Goal: Transaction & Acquisition: Register for event/course

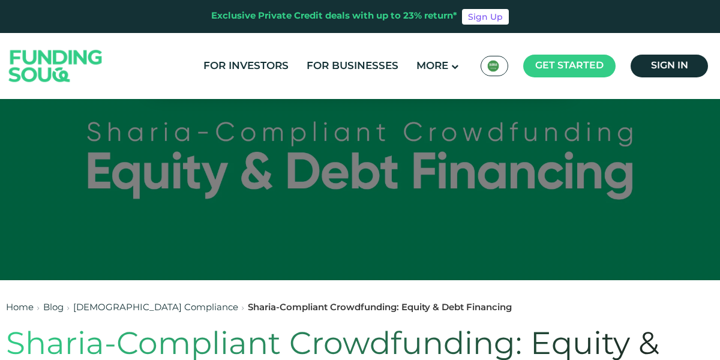
scroll to position [67, 0]
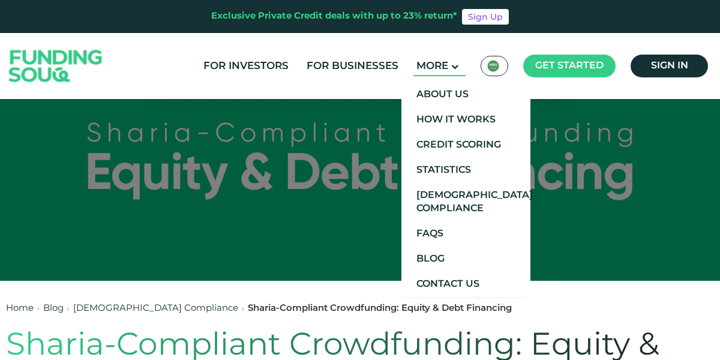
click at [453, 71] on main "More" at bounding box center [439, 66] width 52 height 20
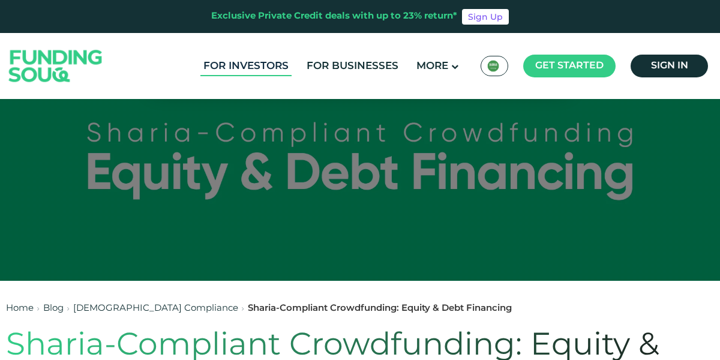
click at [272, 70] on link "For Investors" at bounding box center [245, 66] width 91 height 20
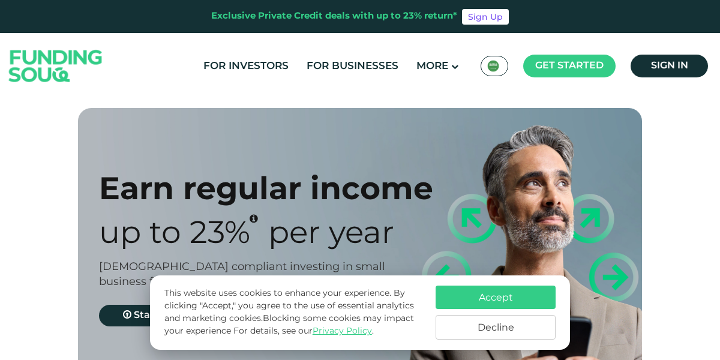
click at [538, 287] on button "Accept" at bounding box center [495, 296] width 120 height 23
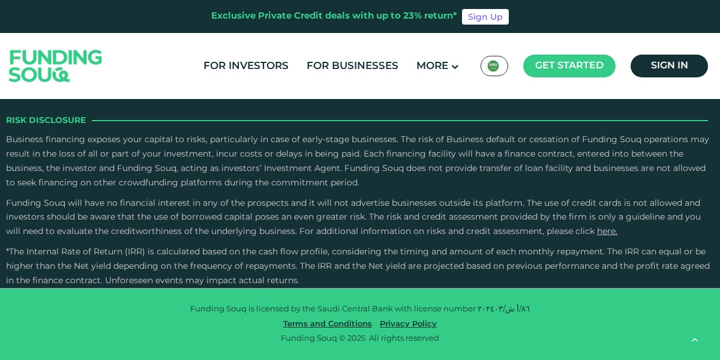
scroll to position [2475, 0]
type tc-range-slider "440000"
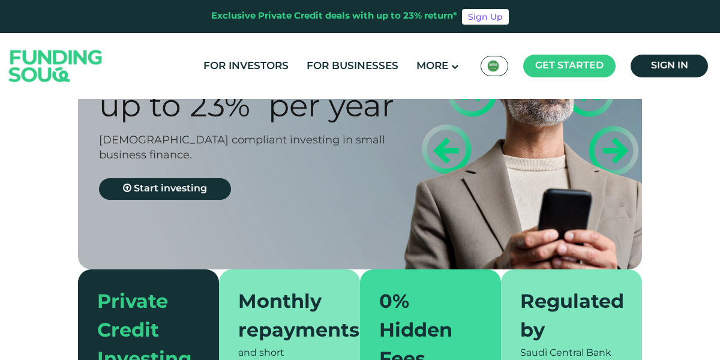
scroll to position [127, 0]
click at [127, 190] on icon at bounding box center [127, 188] width 8 height 10
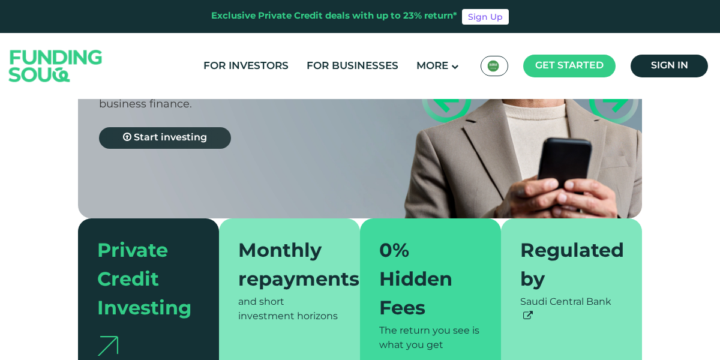
scroll to position [184, 0]
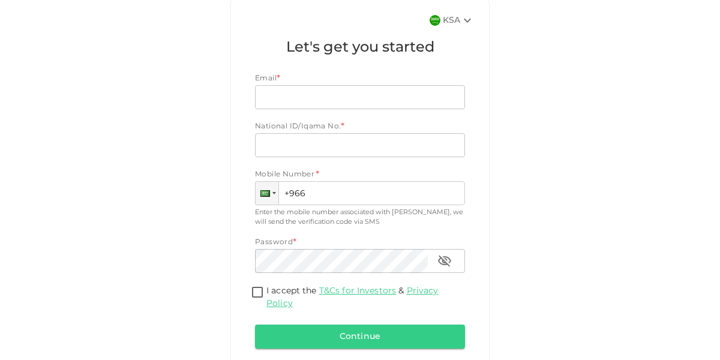
scroll to position [26, 0]
click at [427, 85] on input "Email" at bounding box center [353, 97] width 197 height 24
type input "Faisal.alsolami1986@gmail.com"
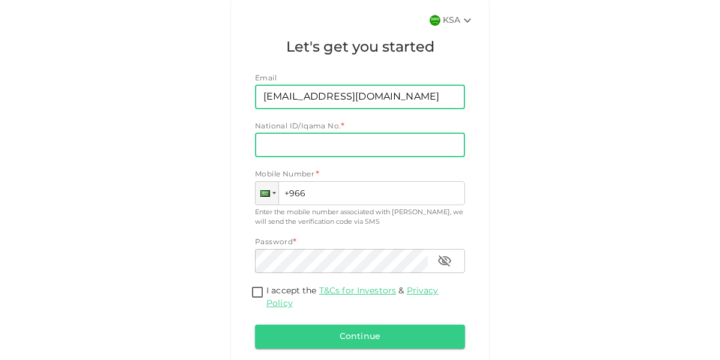
click at [384, 133] on input "National ID/Iqama No." at bounding box center [360, 145] width 210 height 24
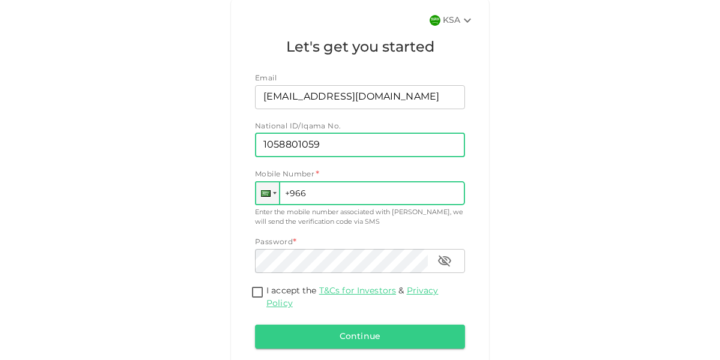
type input "1058801059"
click at [402, 181] on input "+966" at bounding box center [360, 193] width 210 height 24
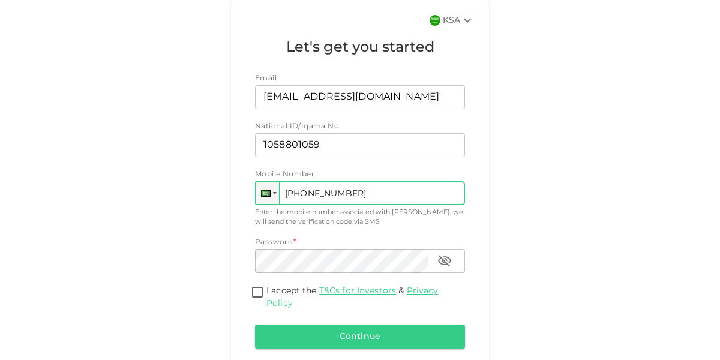
type input "+966 545 516 946"
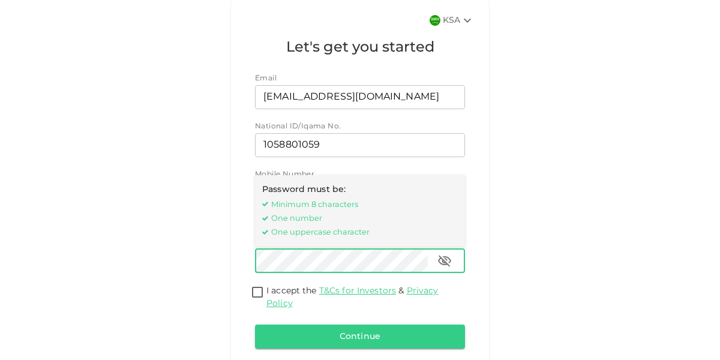
click at [258, 285] on input "I accept the T&Cs for Investors & Privacy Policy" at bounding box center [257, 293] width 18 height 16
checkbox input "true"
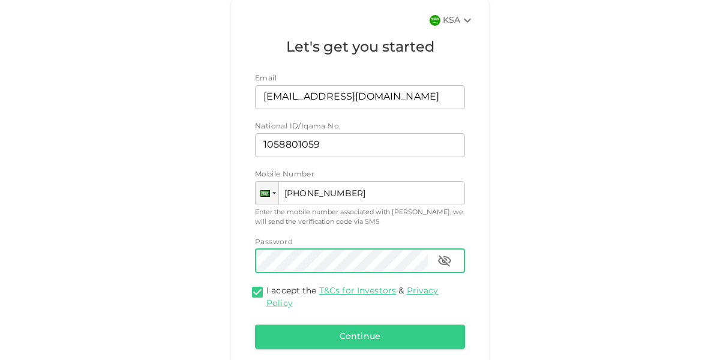
click at [449, 255] on icon "button" at bounding box center [444, 260] width 13 height 11
click at [426, 324] on button "Continue" at bounding box center [360, 336] width 210 height 24
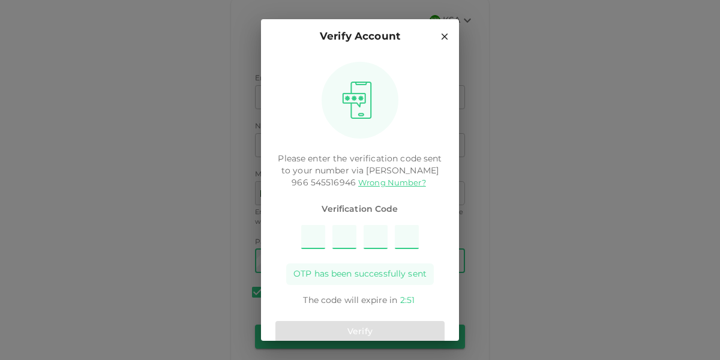
click at [319, 236] on input "Please enter OTP character 1" at bounding box center [313, 237] width 24 height 24
type input "2"
type input "5"
type input "3"
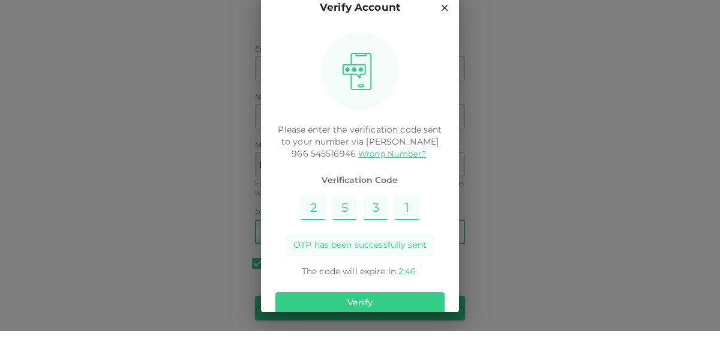
scroll to position [58, 0]
type input "1"
click at [402, 327] on button "Verify" at bounding box center [359, 332] width 169 height 22
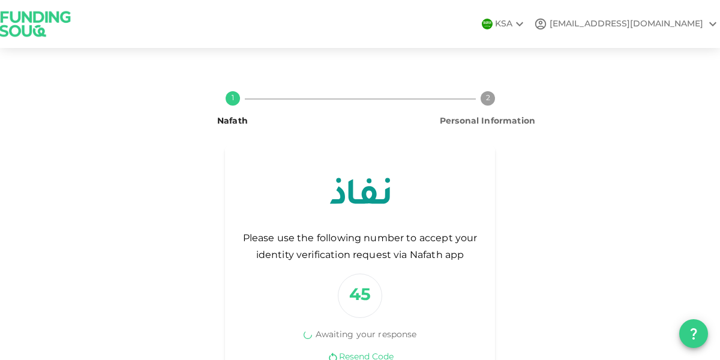
click at [99, 280] on div "1 Nafath 2 Personal Information Please use the following number to accept your …" at bounding box center [360, 235] width 700 height 306
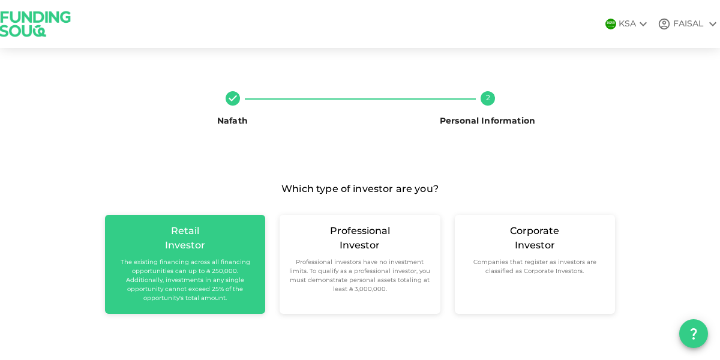
click at [124, 280] on small "The existing financing across all financing opportunities can up to ʢ 250,000. …" at bounding box center [185, 280] width 141 height 45
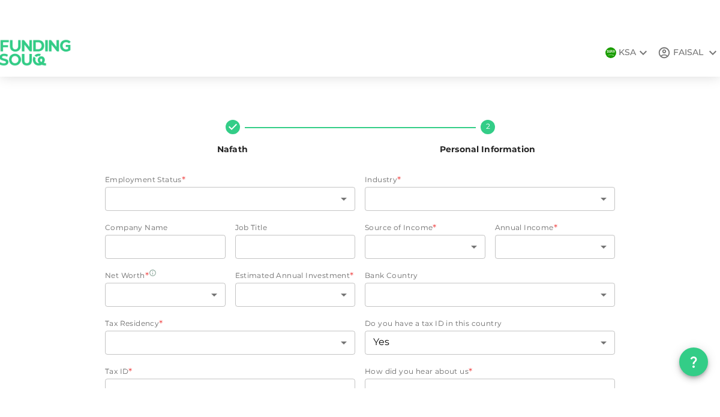
scroll to position [9, 0]
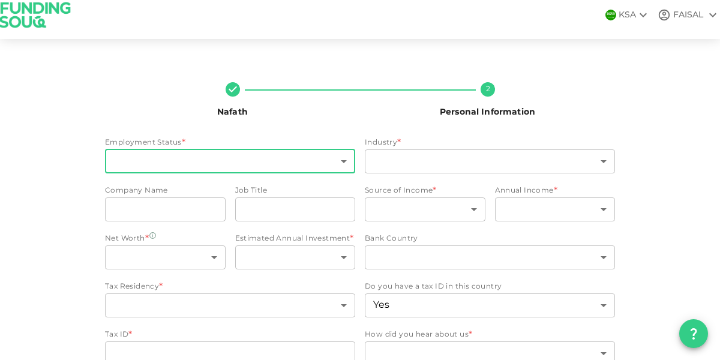
click at [119, 165] on body "KSA FAISAL Nafath 2 Personal Information Employment Status * ​ ​ Industry * ​ ​…" at bounding box center [360, 180] width 720 height 360
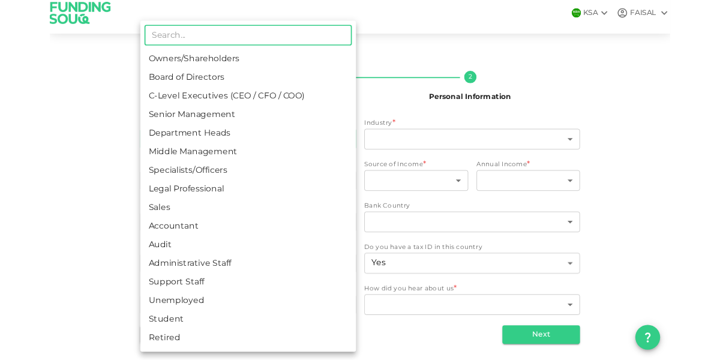
scroll to position [0, 0]
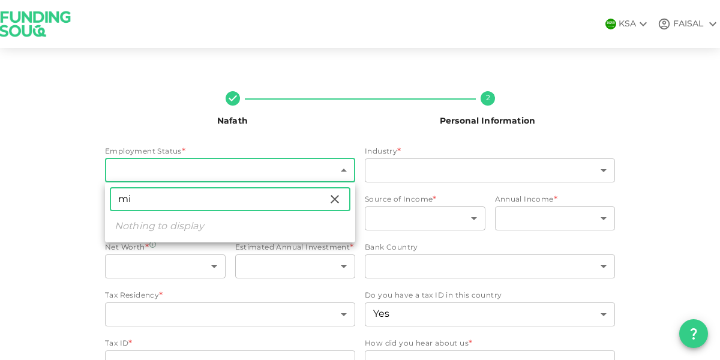
type input "m"
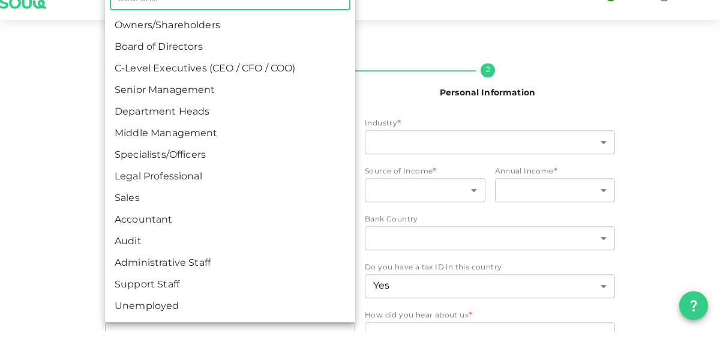
click at [82, 267] on div at bounding box center [360, 180] width 720 height 360
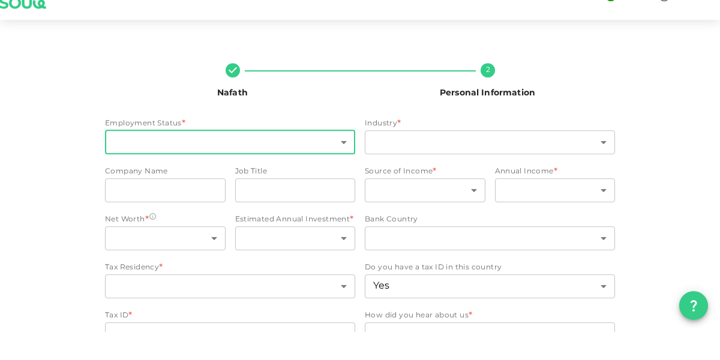
scroll to position [58, 0]
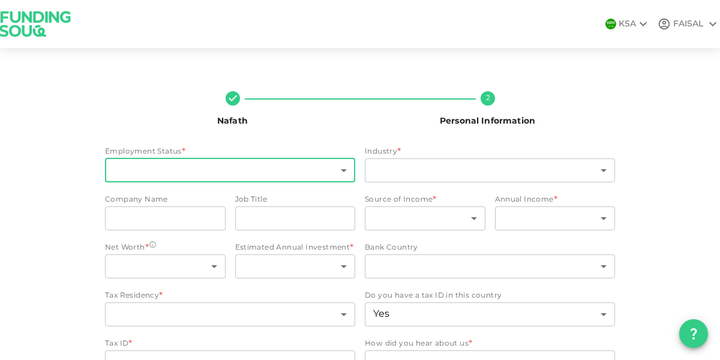
click at [121, 114] on body "KSA FAISAL Nafath 2 Personal Information Employment Status * ​ ​ Industry * ​ ​…" at bounding box center [360, 180] width 720 height 360
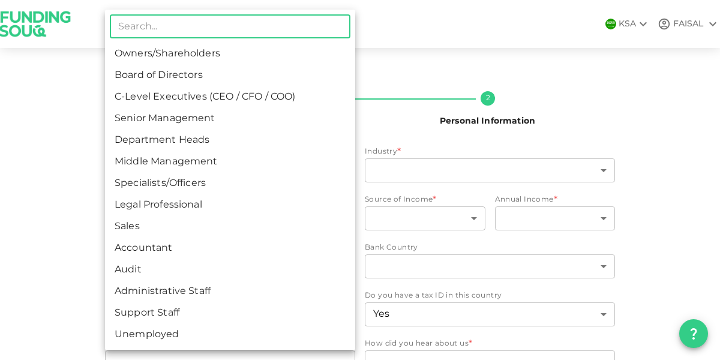
click at [125, 192] on li "Specialists/Officers" at bounding box center [230, 184] width 250 height 22
type input "7"
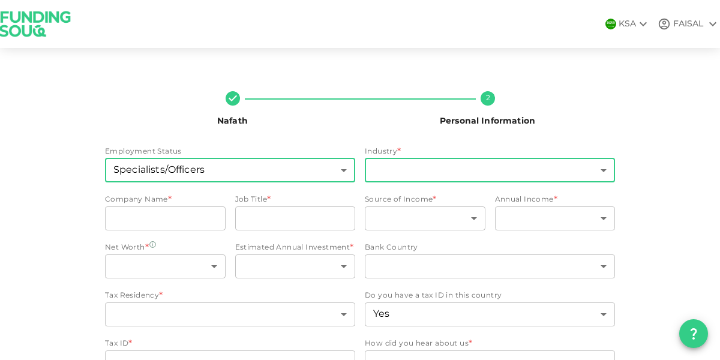
click at [511, 112] on body "KSA FAISAL Nafath 2 Personal Information Employment Status Specialists/Officers…" at bounding box center [360, 180] width 720 height 360
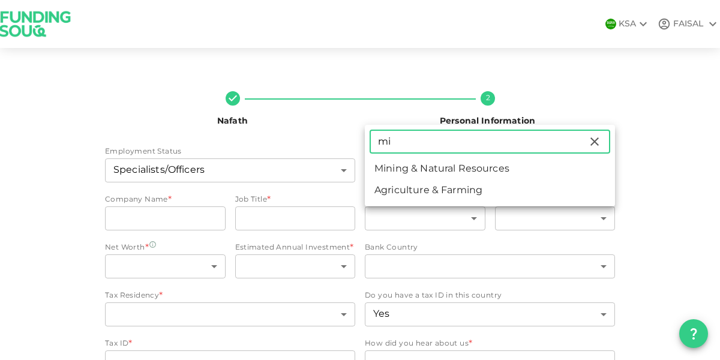
type input "m"
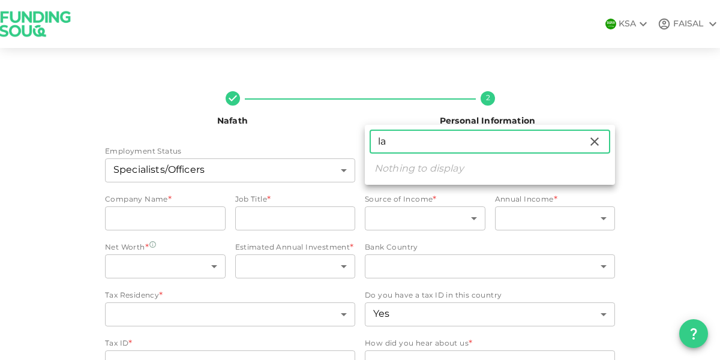
type input "l"
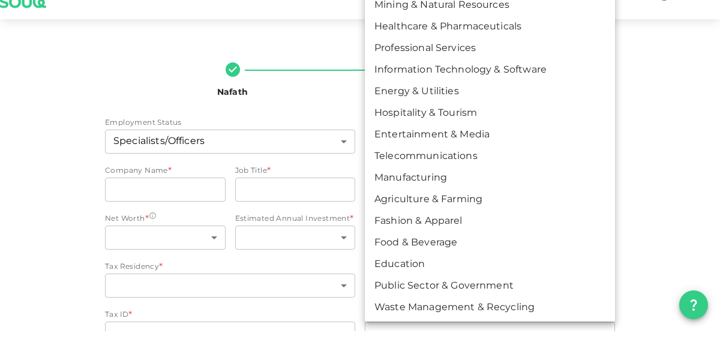
scroll to position [108, 0]
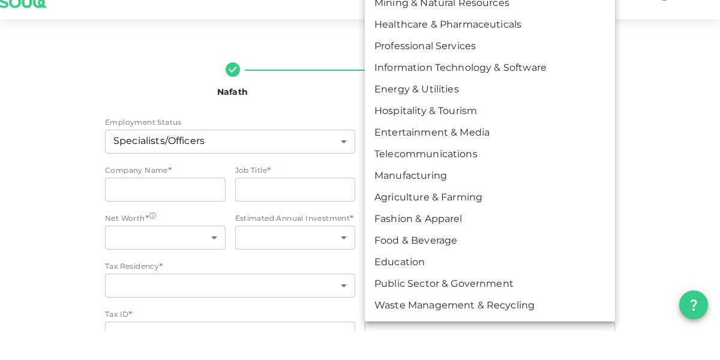
click at [491, 305] on li "Public Sector & Government" at bounding box center [490, 313] width 250 height 22
type input "18"
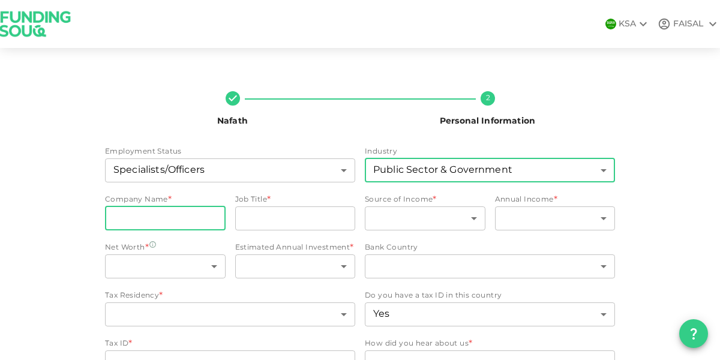
click at [206, 206] on input "companyName" at bounding box center [165, 218] width 121 height 24
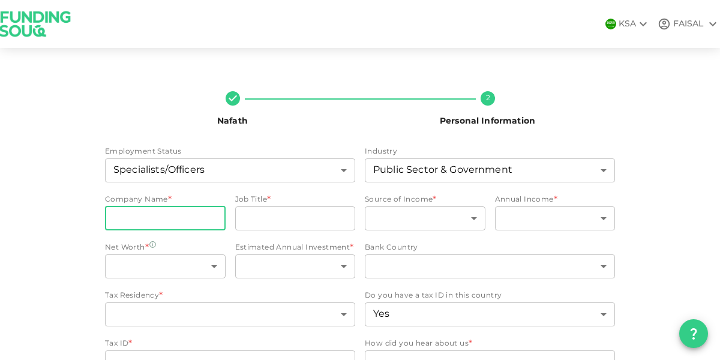
type input "p"
type input "Presidency of state secuirty"
click at [317, 206] on input "jobTitle" at bounding box center [295, 218] width 121 height 24
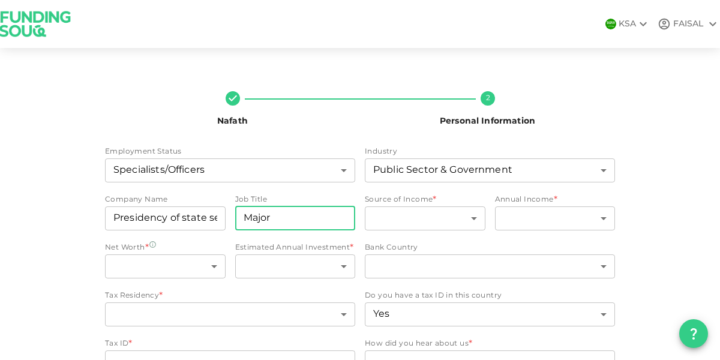
type input "Major"
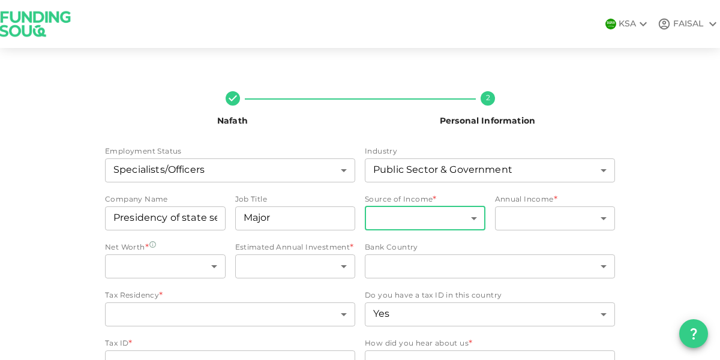
click at [473, 162] on body "KSA FAISAL Nafath 2 Personal Information Employment Status Specialists/Officers…" at bounding box center [360, 180] width 720 height 360
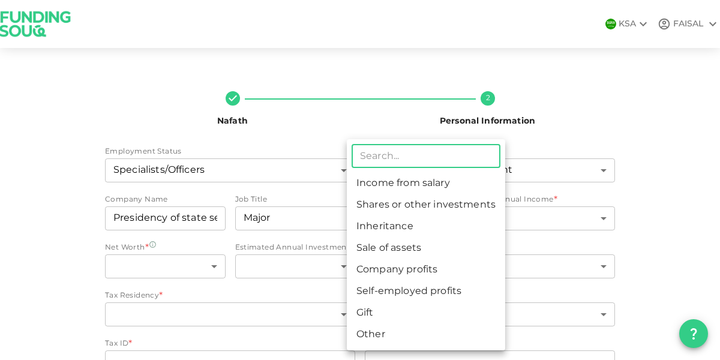
click at [473, 186] on li "Income from salary" at bounding box center [426, 184] width 158 height 22
type input "1"
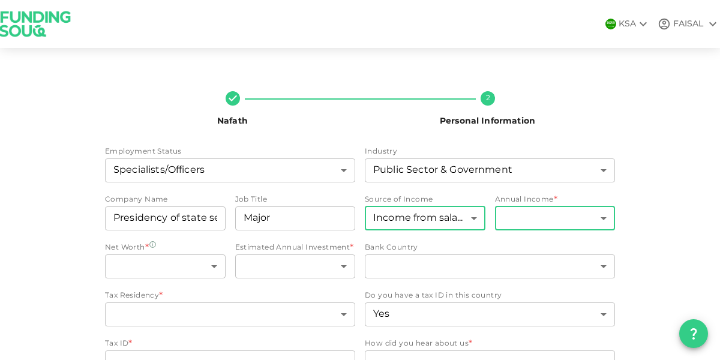
click at [601, 160] on body "KSA FAISAL Nafath 2 Personal Information Employment Status Specialists/Officers…" at bounding box center [360, 180] width 720 height 360
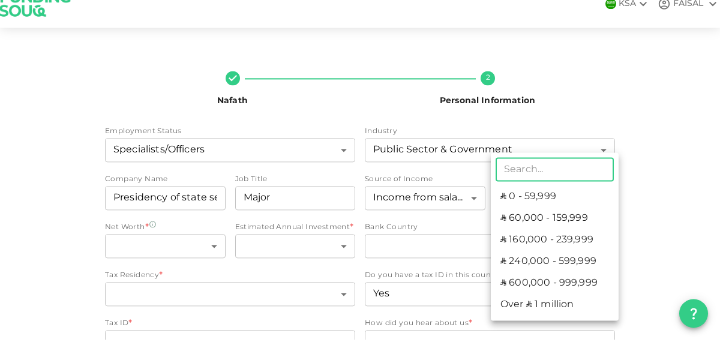
scroll to position [58, 0]
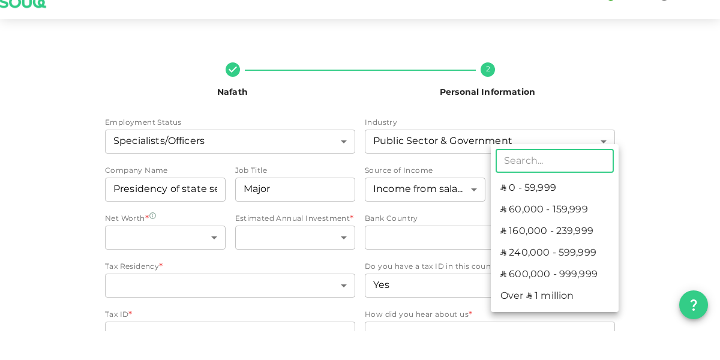
click at [579, 280] on li "ʢ 240,000 - 599,999" at bounding box center [555, 282] width 128 height 22
type input "4"
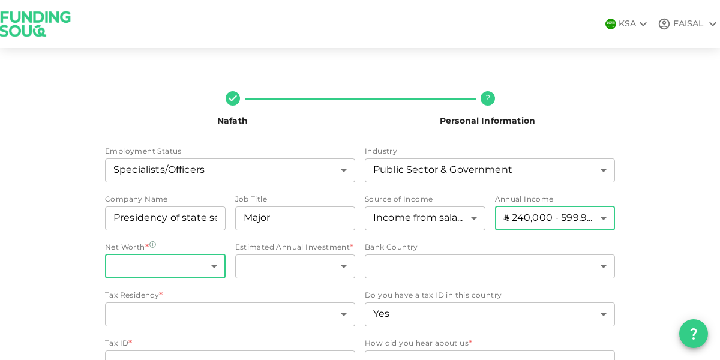
click at [155, 215] on body "KSA FAISAL Nafath 2 Personal Information Employment Status Specialists/Officers…" at bounding box center [360, 180] width 720 height 360
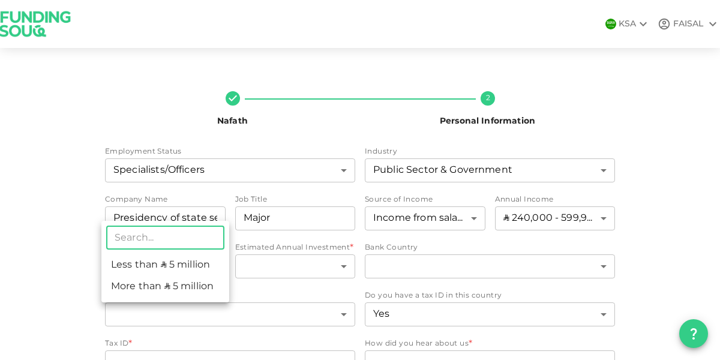
click at [126, 266] on li "Less than ʢ 5 million" at bounding box center [165, 265] width 128 height 22
type input "1"
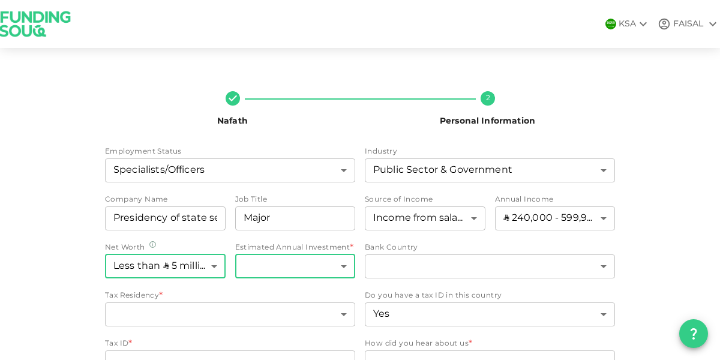
click at [337, 212] on body "KSA FAISAL Nafath 2 Personal Information Employment Status Specialists/Officers…" at bounding box center [360, 180] width 720 height 360
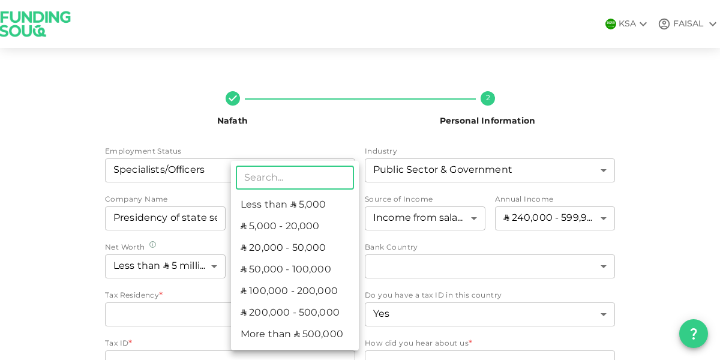
click at [312, 270] on li "ʢ 50,000 - 100,000" at bounding box center [295, 270] width 128 height 22
type input "4"
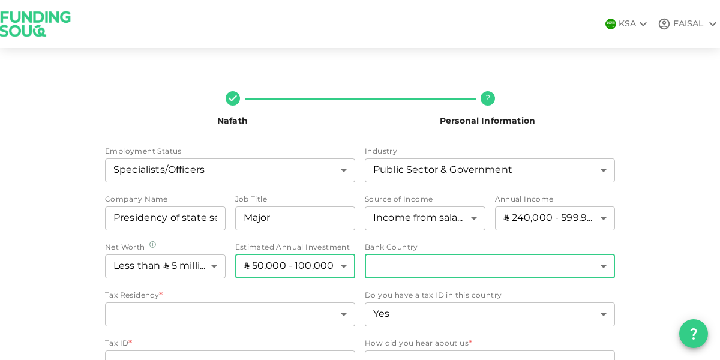
click at [555, 219] on body "KSA FAISAL Nafath 2 Personal Information Employment Status Specialists/Officers…" at bounding box center [360, 180] width 720 height 360
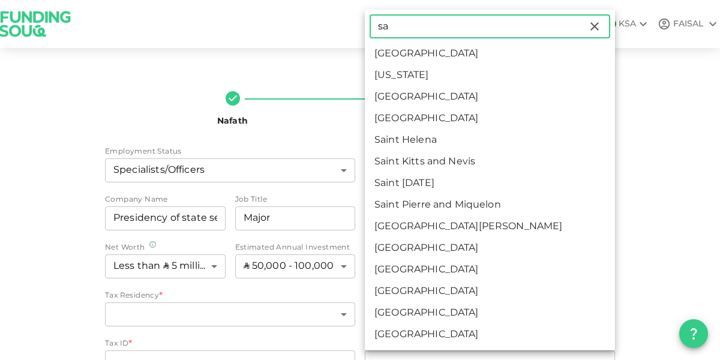
type input "sa"
click at [452, 58] on li "Saudi Arabia" at bounding box center [490, 54] width 250 height 22
type input "1"
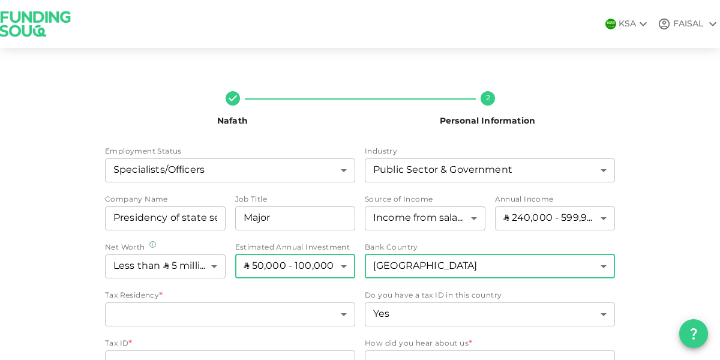
click at [336, 210] on body "KSA FAISAL Nafath 2 Personal Information Employment Status Specialists/Officers…" at bounding box center [360, 180] width 720 height 360
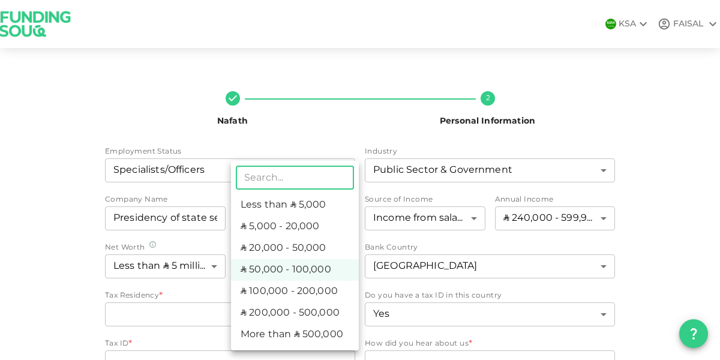
click at [333, 291] on li "ʢ 100,000 - 200,000" at bounding box center [295, 292] width 128 height 22
type input "5"
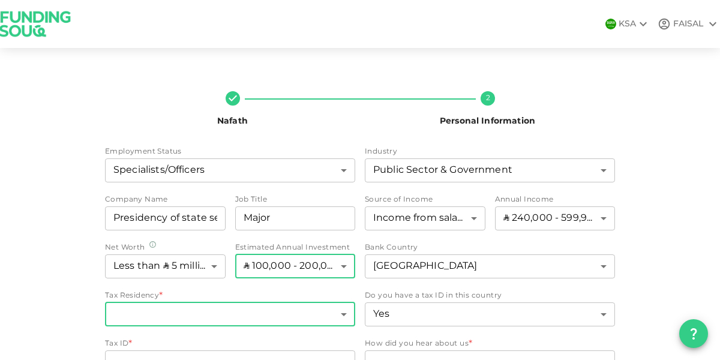
click at [317, 258] on body "KSA FAISAL Nafath 2 Personal Information Employment Status Specialists/Officers…" at bounding box center [360, 180] width 720 height 360
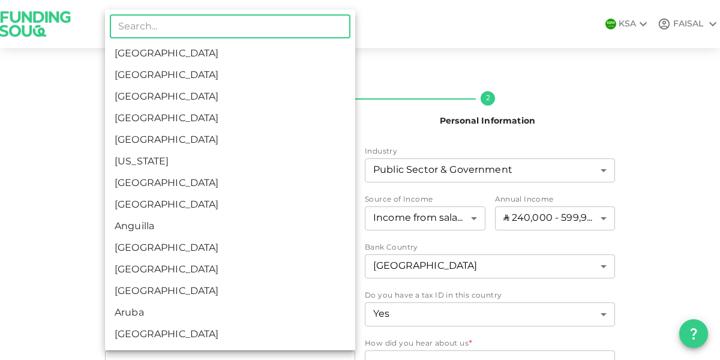
click at [149, 57] on li "Saudi Arabia" at bounding box center [230, 54] width 250 height 22
type input "1"
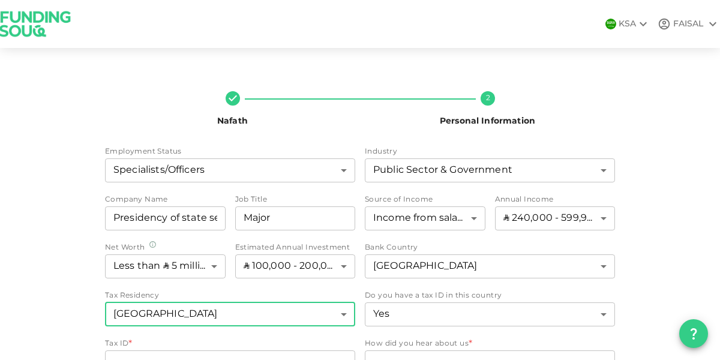
scroll to position [9, 0]
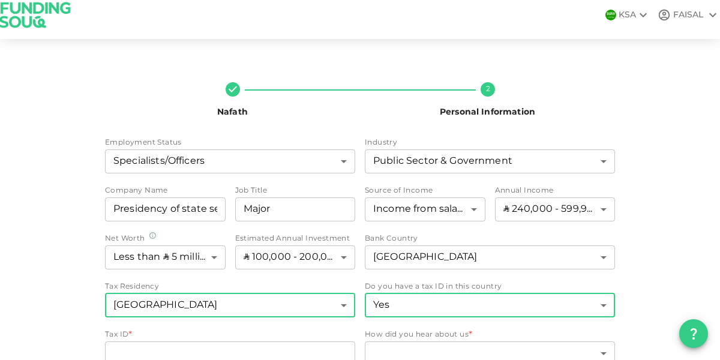
click at [519, 250] on body "KSA FAISAL Nafath 2 Personal Information Employment Status Specialists/Officers…" at bounding box center [360, 180] width 720 height 360
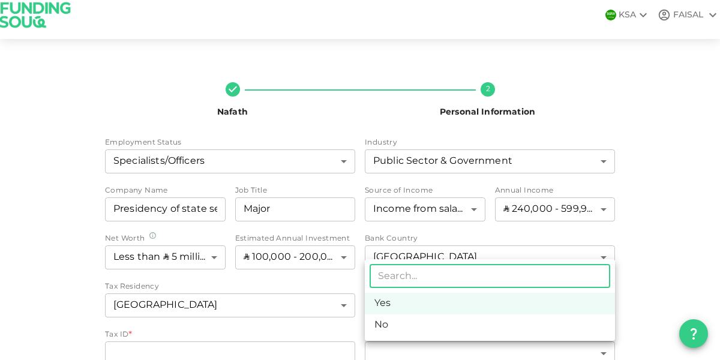
scroll to position [57, 0]
click at [455, 315] on li "No" at bounding box center [490, 325] width 250 height 22
type input "false"
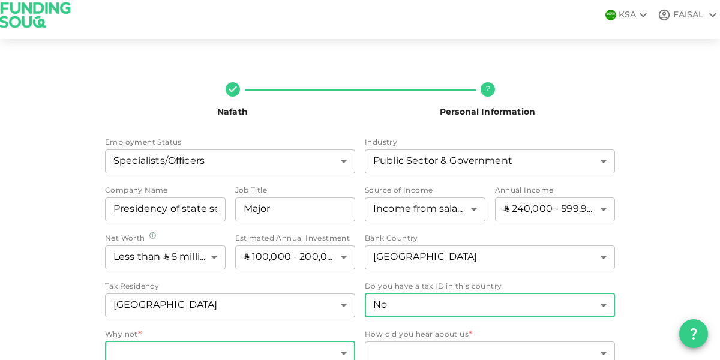
click at [317, 299] on body "KSA FAISAL Nafath 2 Personal Information Employment Status Specialists/Officers…" at bounding box center [360, 180] width 720 height 360
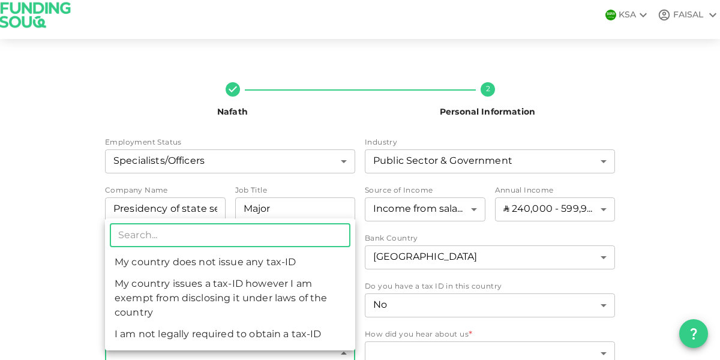
click at [272, 265] on li "My country does not issue any tax-ID" at bounding box center [230, 263] width 250 height 22
type input "1"
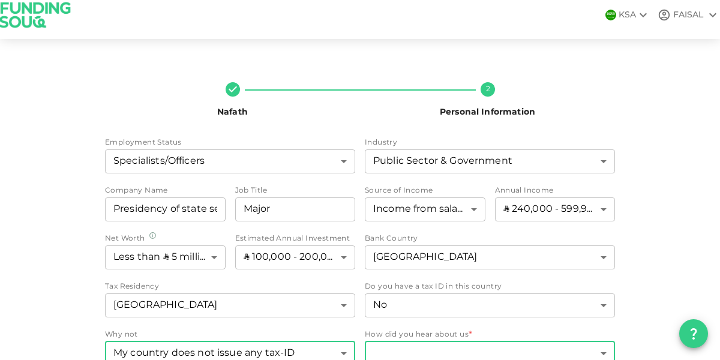
click at [571, 303] on body "KSA FAISAL Nafath 2 Personal Information Employment Status Specialists/Officers…" at bounding box center [360, 180] width 720 height 360
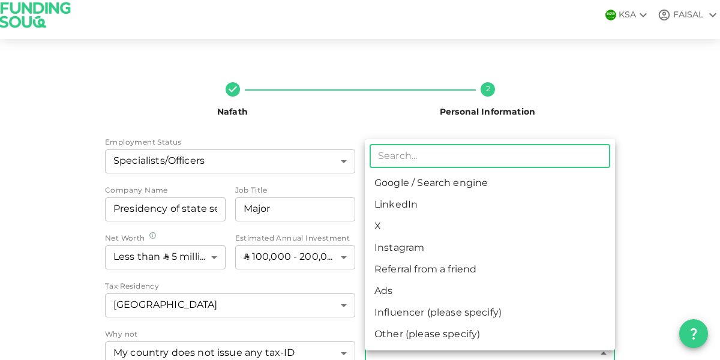
click at [477, 186] on li "Google / Search engine" at bounding box center [490, 184] width 250 height 22
type input "1"
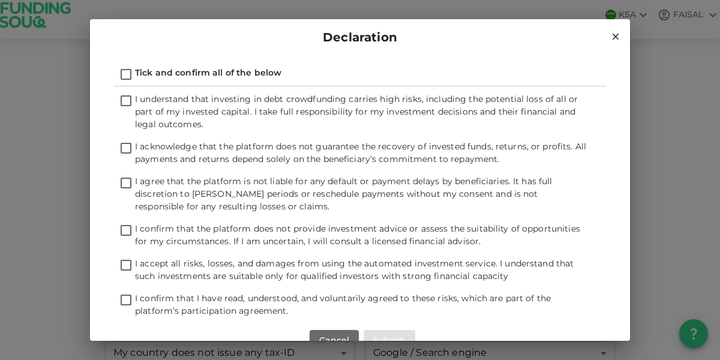
click at [120, 72] on input "Tick and confirm all of the below" at bounding box center [126, 75] width 18 height 16
checkbox input "true"
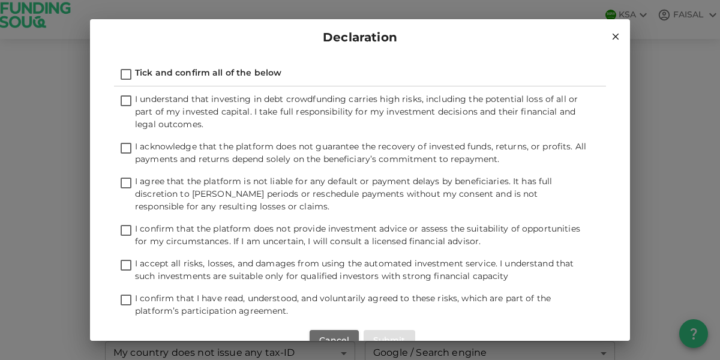
checkbox input "true"
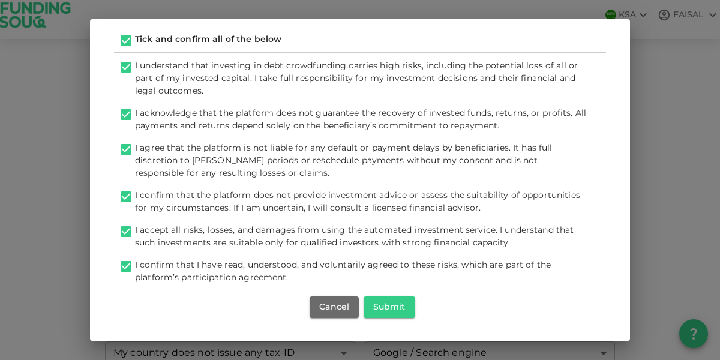
scroll to position [37, 0]
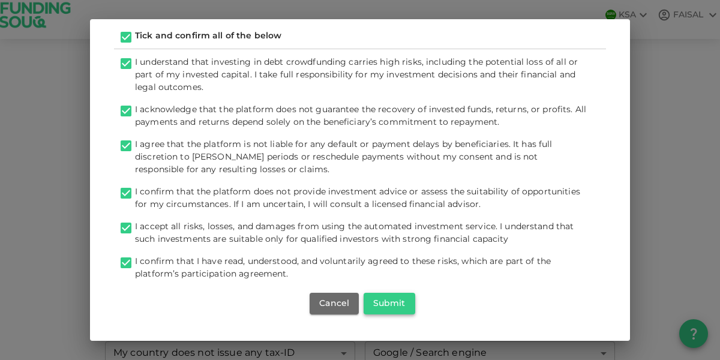
click at [397, 305] on button "Submit" at bounding box center [389, 304] width 52 height 22
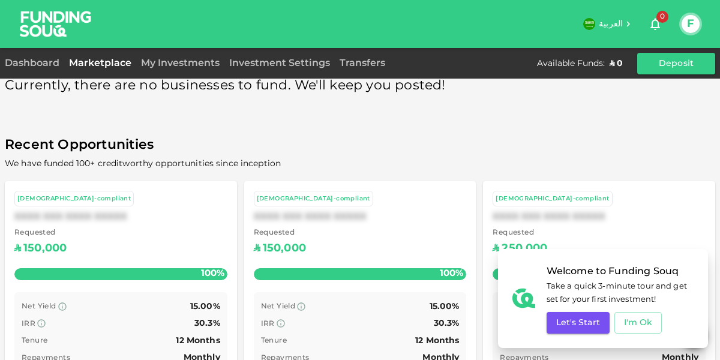
scroll to position [26, 0]
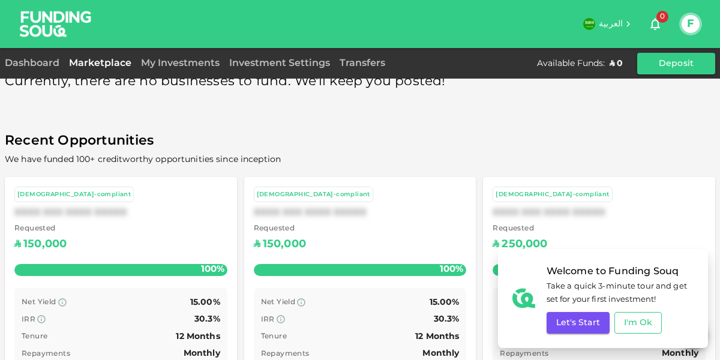
click at [643, 333] on button "I'm Ok" at bounding box center [638, 323] width 48 height 22
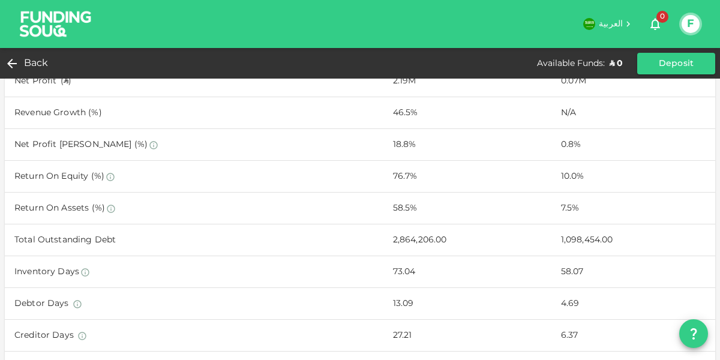
scroll to position [607, 0]
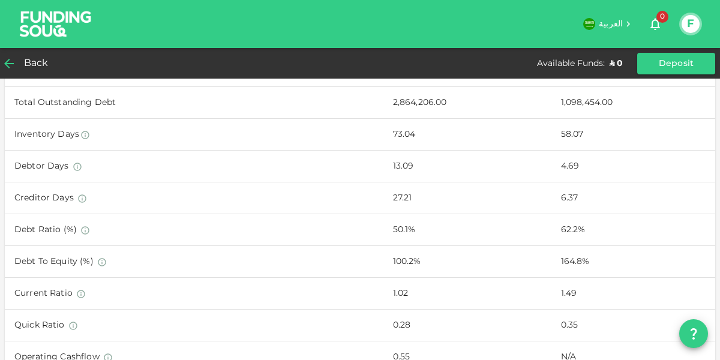
click at [19, 68] on div "Back" at bounding box center [29, 63] width 49 height 17
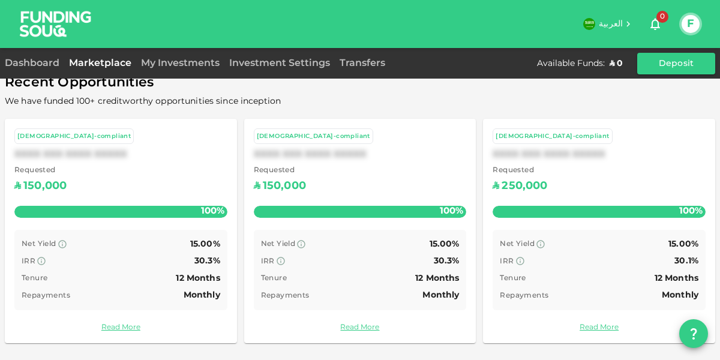
scroll to position [26, 0]
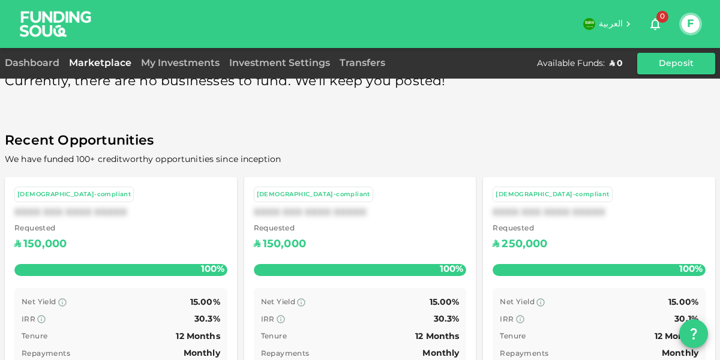
click at [397, 240] on div "Requested ʢ 150,000" at bounding box center [360, 238] width 213 height 31
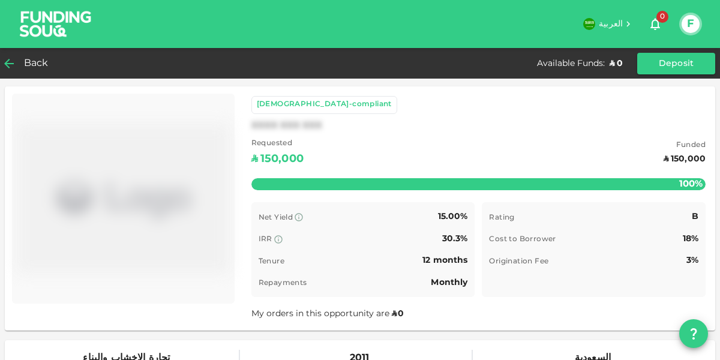
click at [16, 69] on icon at bounding box center [9, 63] width 14 height 14
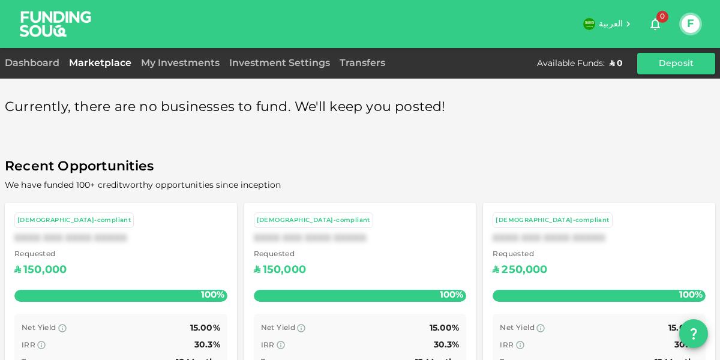
click at [633, 239] on div "XXXX XXX XXXX XXXXX" at bounding box center [598, 238] width 213 height 11
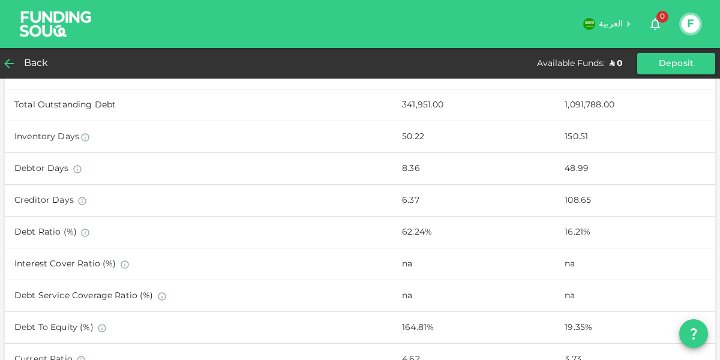
scroll to position [582, 0]
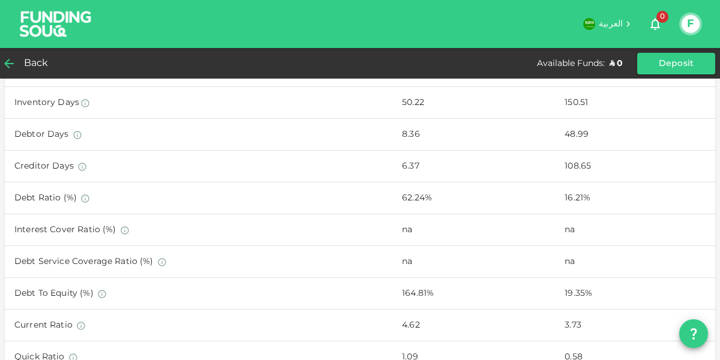
click at [29, 69] on span "Back" at bounding box center [36, 63] width 25 height 17
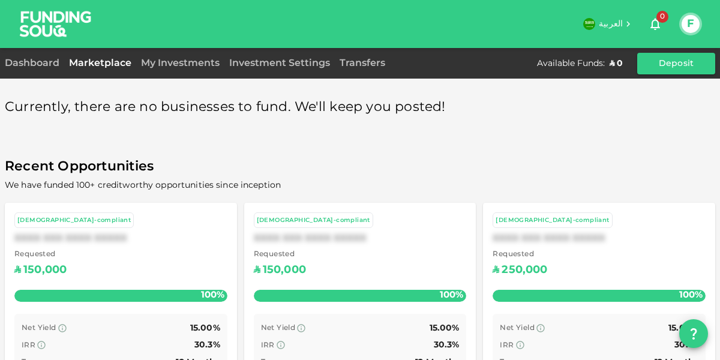
scroll to position [26, 0]
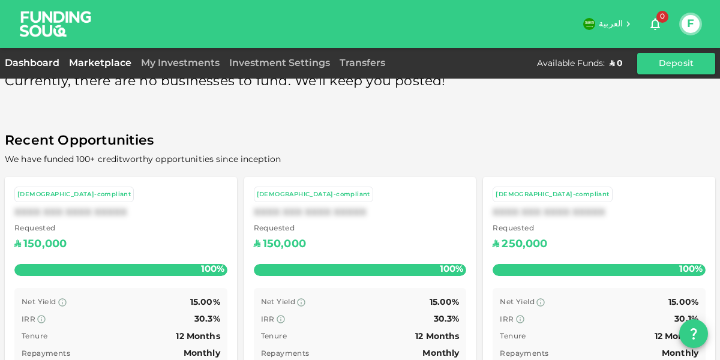
click at [34, 64] on link "Dashboard" at bounding box center [34, 63] width 59 height 9
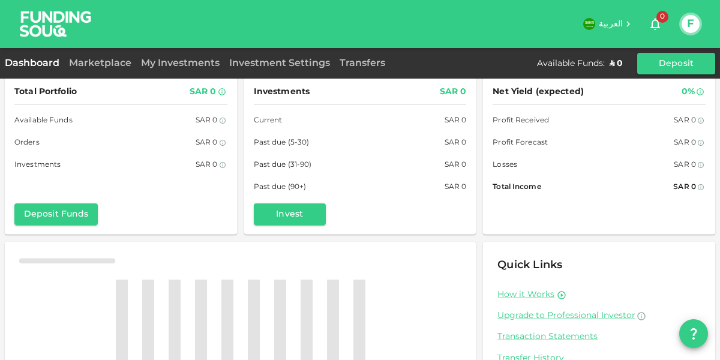
scroll to position [26, 0]
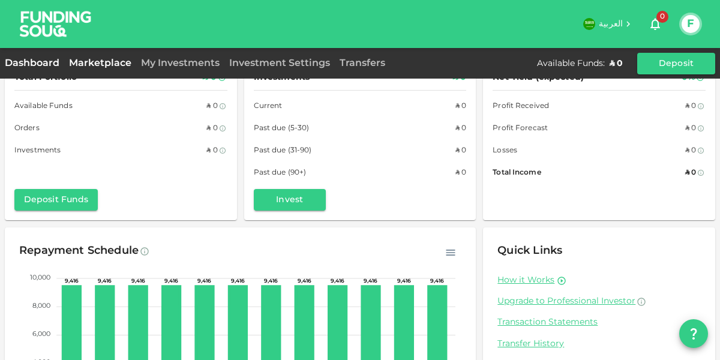
click at [100, 61] on link "Marketplace" at bounding box center [100, 63] width 72 height 9
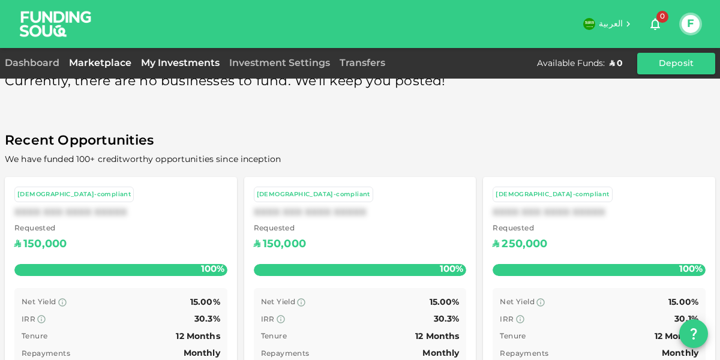
click at [176, 66] on link "My Investments" at bounding box center [180, 63] width 88 height 9
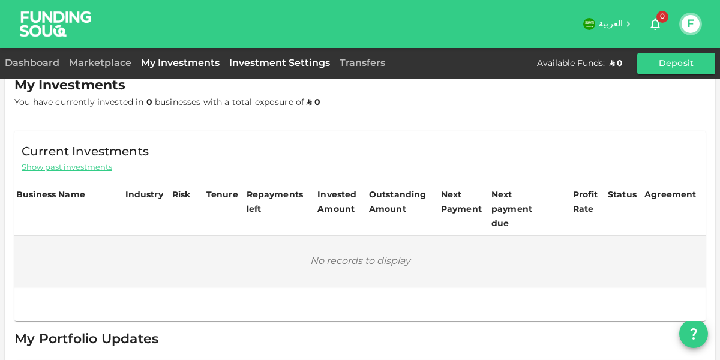
click at [248, 64] on link "Investment Settings" at bounding box center [279, 63] width 110 height 9
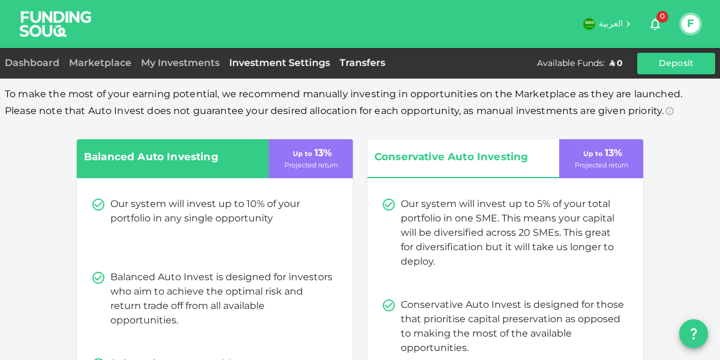
click at [373, 64] on link "Transfers" at bounding box center [362, 63] width 55 height 9
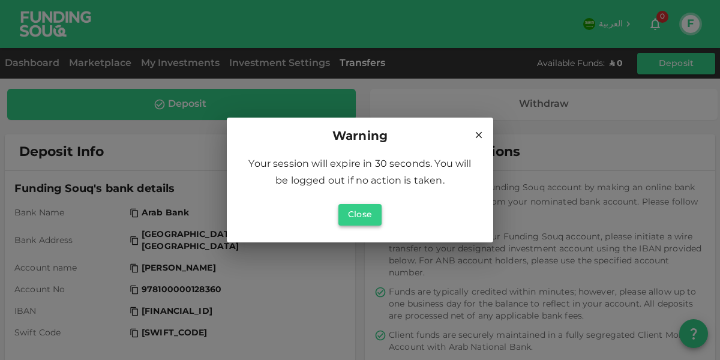
click at [363, 213] on button "Close" at bounding box center [359, 215] width 43 height 22
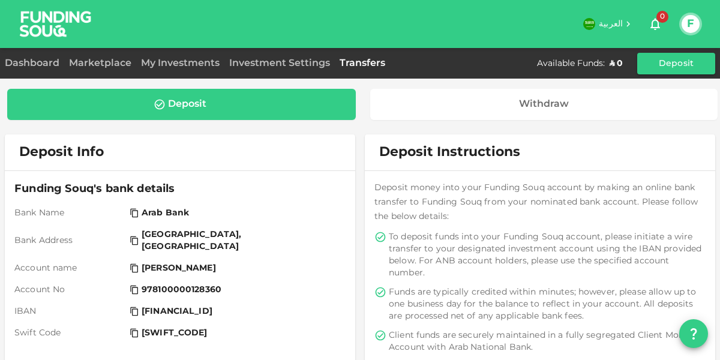
click at [29, 70] on div "Dashboard" at bounding box center [34, 63] width 59 height 14
click at [28, 63] on link "Dashboard" at bounding box center [34, 63] width 59 height 9
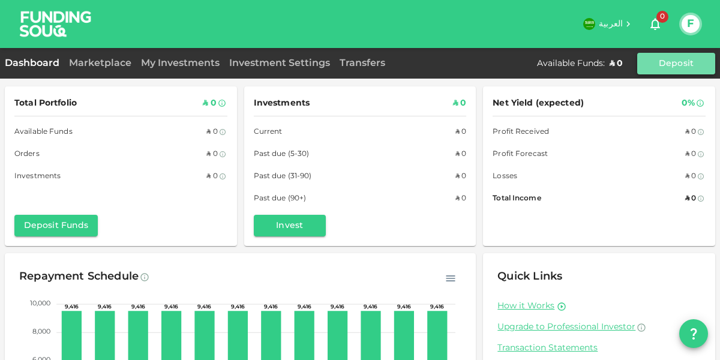
click at [696, 61] on button "Deposit" at bounding box center [676, 64] width 78 height 22
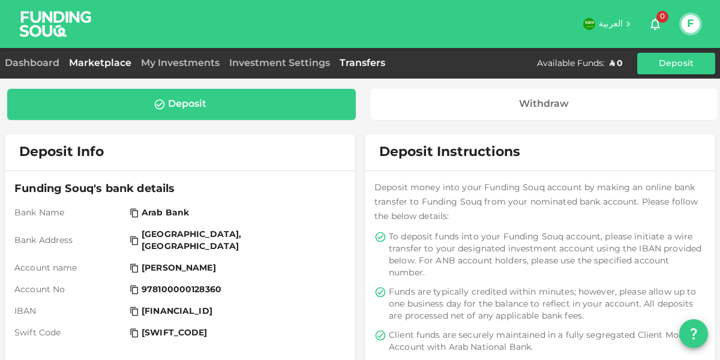
click at [67, 59] on link "Marketplace" at bounding box center [100, 63] width 72 height 9
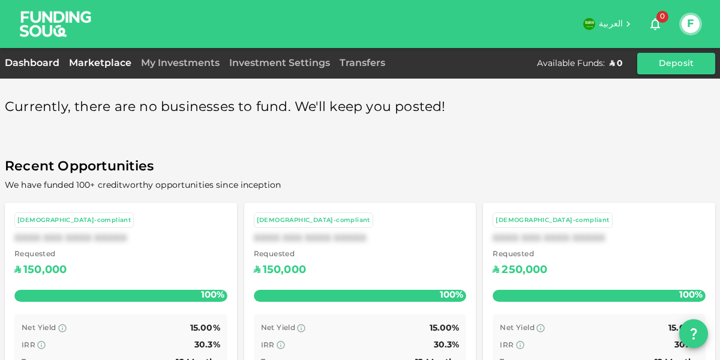
click at [55, 64] on link "Dashboard" at bounding box center [34, 63] width 59 height 9
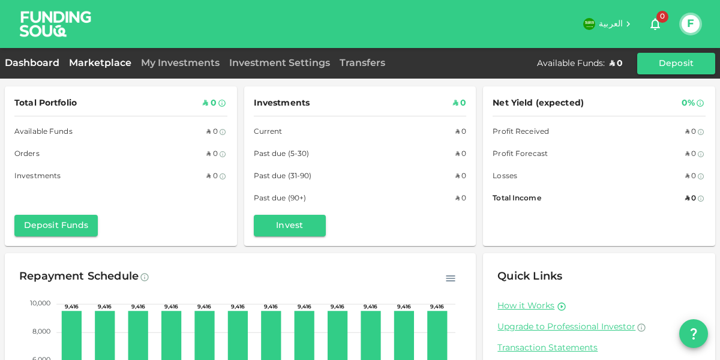
click at [119, 67] on link "Marketplace" at bounding box center [100, 63] width 72 height 9
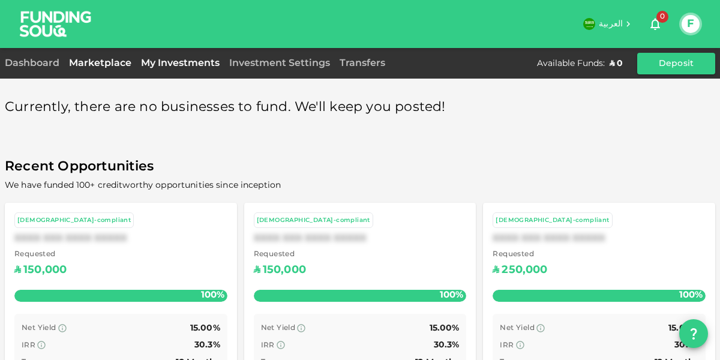
click at [200, 61] on link "My Investments" at bounding box center [180, 63] width 88 height 9
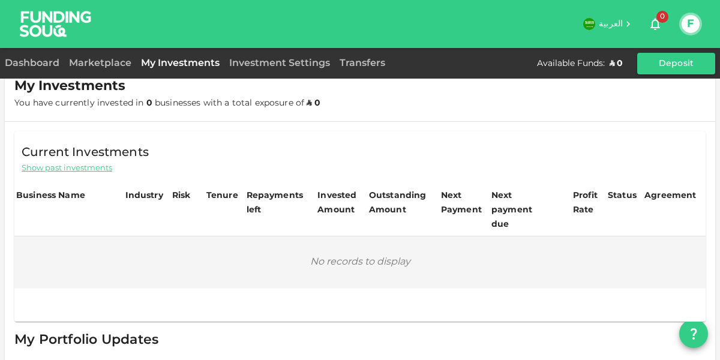
scroll to position [43, 0]
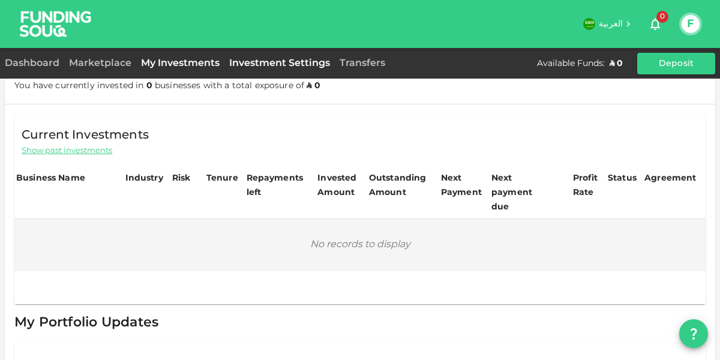
click at [305, 66] on link "Investment Settings" at bounding box center [279, 63] width 110 height 9
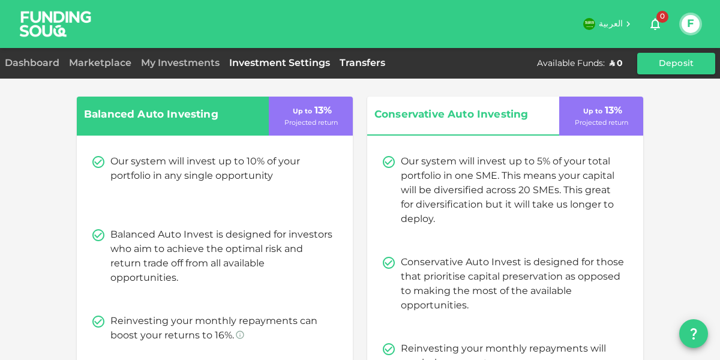
click at [372, 65] on link "Transfers" at bounding box center [362, 63] width 55 height 9
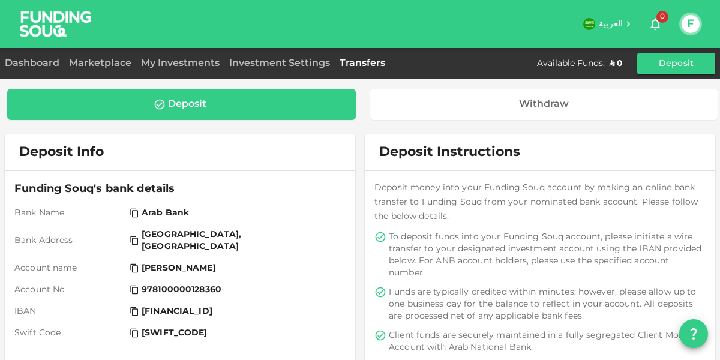
click at [95, 47] on img at bounding box center [56, 23] width 90 height 47
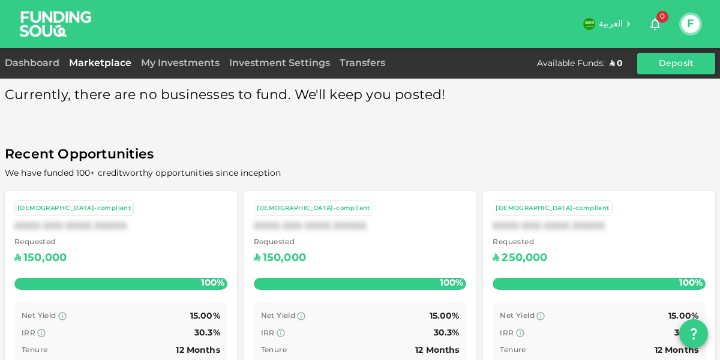
scroll to position [26, 0]
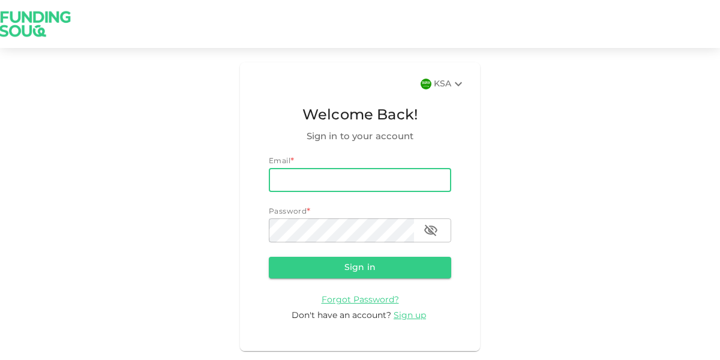
click at [332, 191] on input "email" at bounding box center [360, 180] width 182 height 24
type input "faisal.alsolami1986@gmail.com"
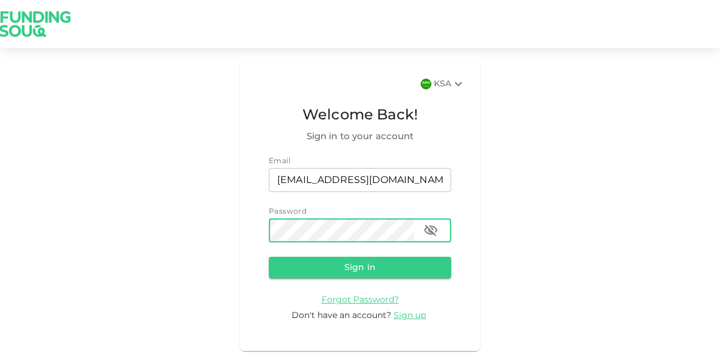
click at [435, 228] on icon "button" at bounding box center [430, 230] width 13 height 11
click at [428, 265] on button "Sign in" at bounding box center [360, 268] width 182 height 22
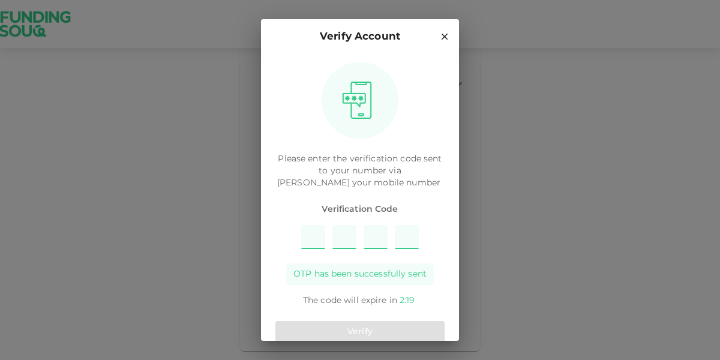
type input "9"
type input "8"
type input "5"
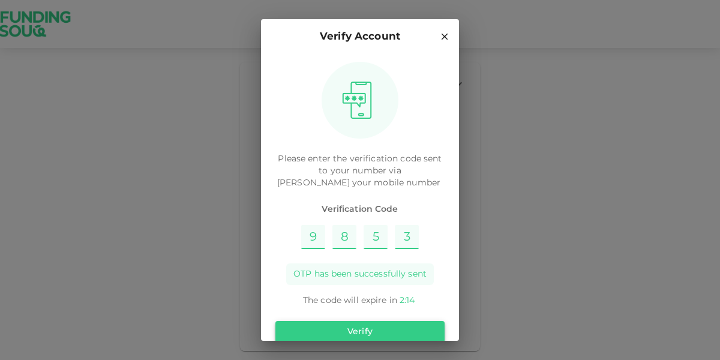
type input "3"
click at [402, 321] on button "Verify" at bounding box center [359, 332] width 169 height 22
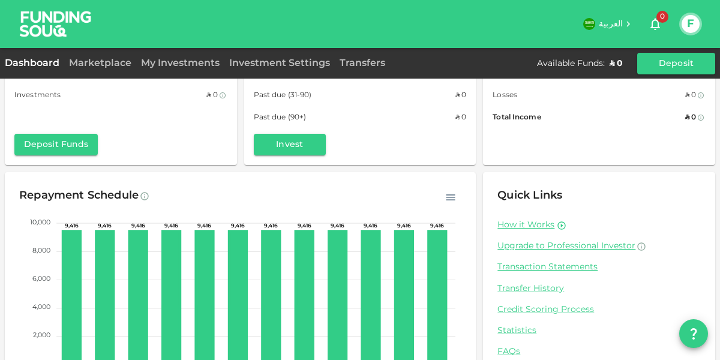
scroll to position [80, 0]
click at [529, 326] on link "Statistics" at bounding box center [598, 331] width 203 height 11
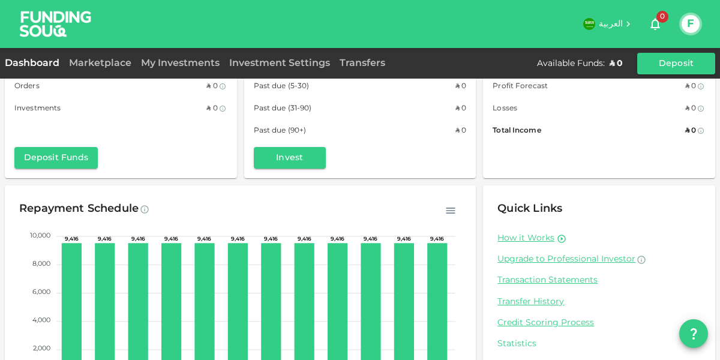
scroll to position [91, 0]
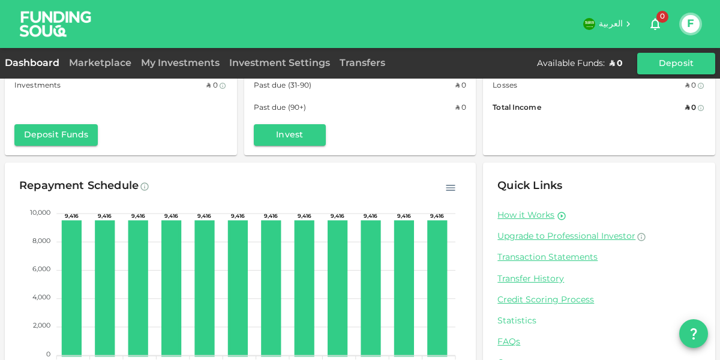
click at [522, 324] on link "Statistics" at bounding box center [598, 320] width 203 height 11
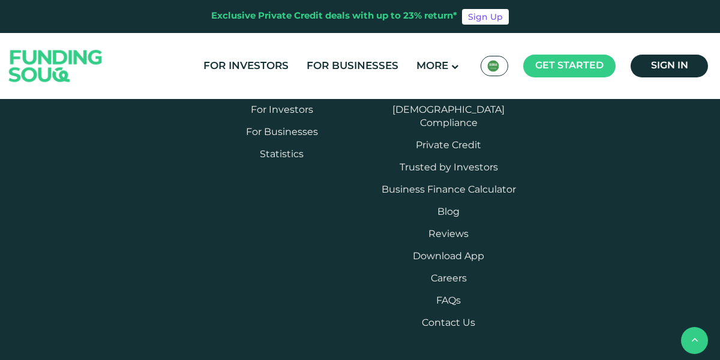
scroll to position [1076, 0]
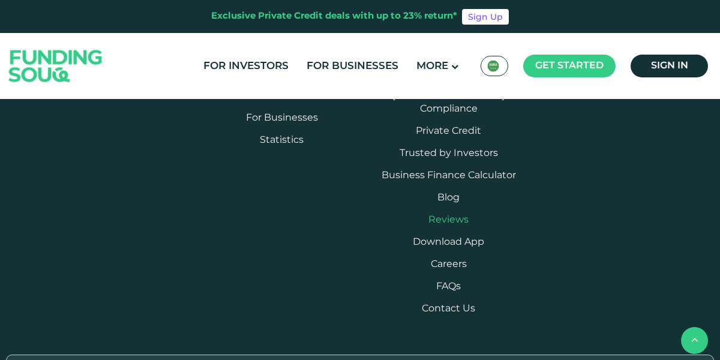
click at [452, 215] on link "Reviews" at bounding box center [448, 219] width 40 height 9
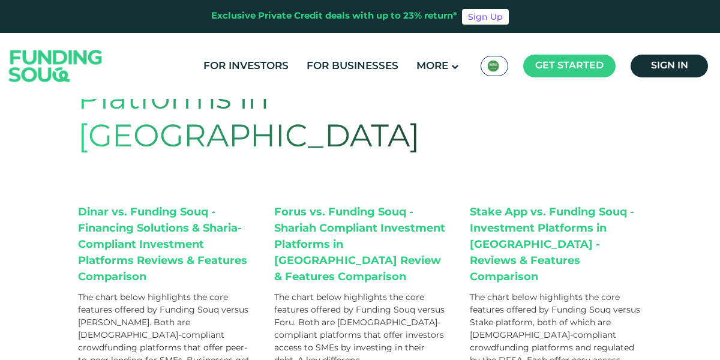
scroll to position [94, 0]
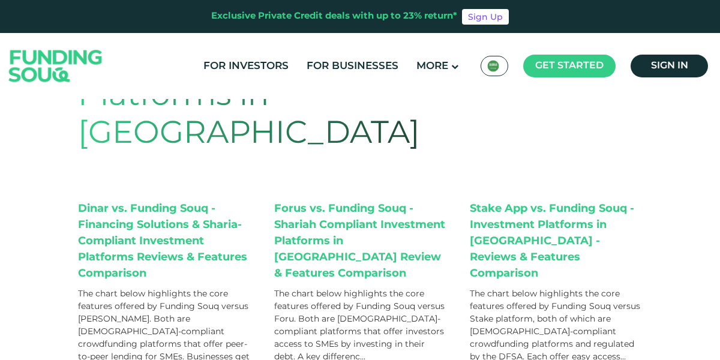
click at [95, 233] on div "Dinar vs. Funding Souq - Financing Solutions & Sharia-Compliant Investment Plat…" at bounding box center [164, 241] width 172 height 81
click at [91, 234] on div "Dinar vs. Funding Souq - Financing Solutions & Sharia-Compliant Investment Plat…" at bounding box center [164, 241] width 172 height 81
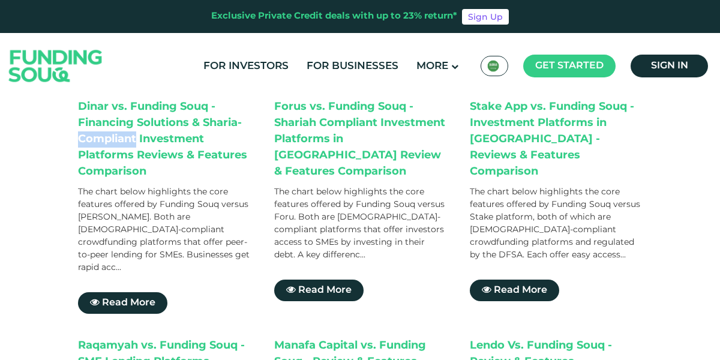
scroll to position [255, 0]
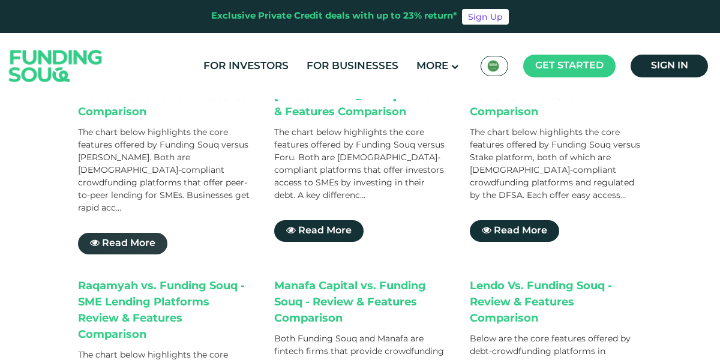
click at [95, 237] on icon at bounding box center [95, 242] width 10 height 10
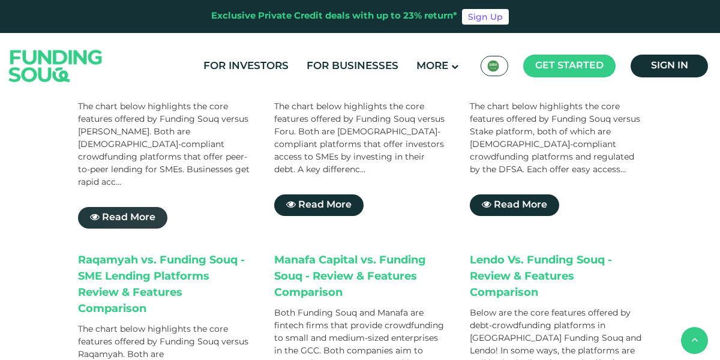
scroll to position [313, 0]
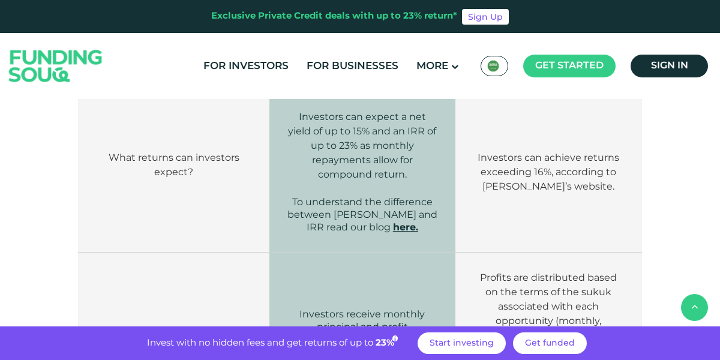
scroll to position [1138, 0]
click at [393, 221] on span "here." at bounding box center [405, 226] width 25 height 11
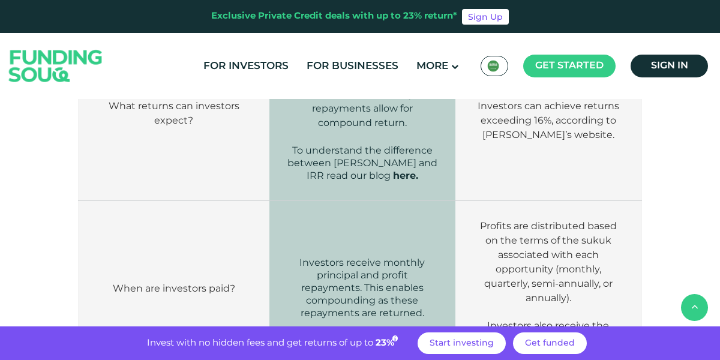
scroll to position [1196, 0]
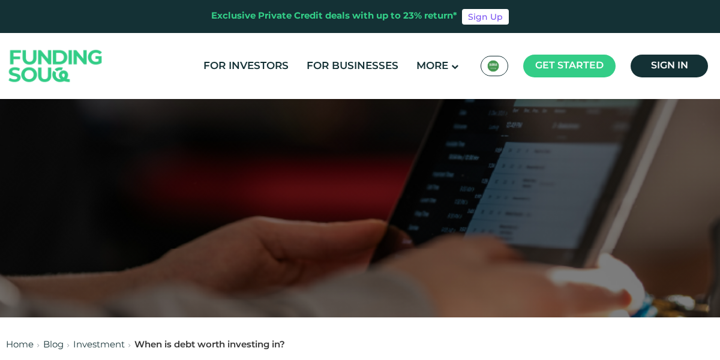
scroll to position [48, 0]
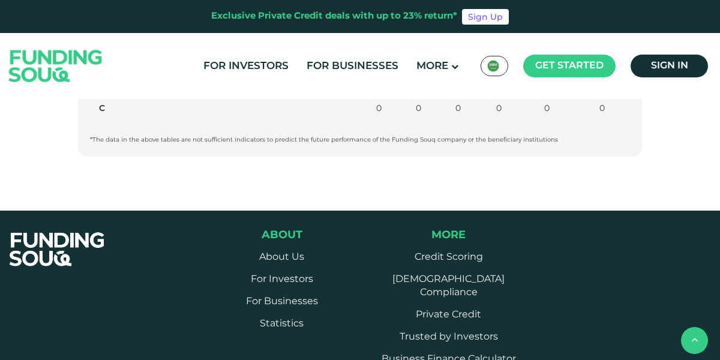
scroll to position [893, 0]
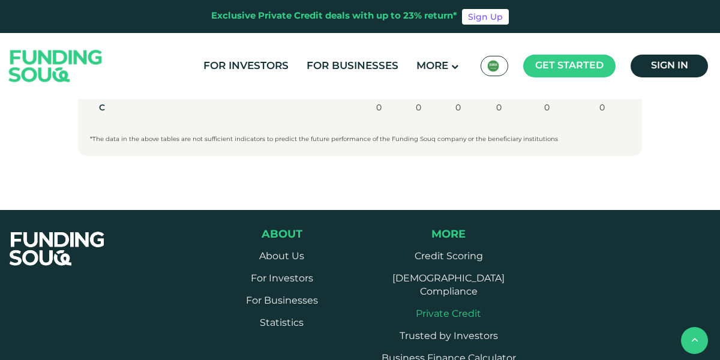
click at [467, 309] on link "Private Credit" at bounding box center [448, 313] width 65 height 9
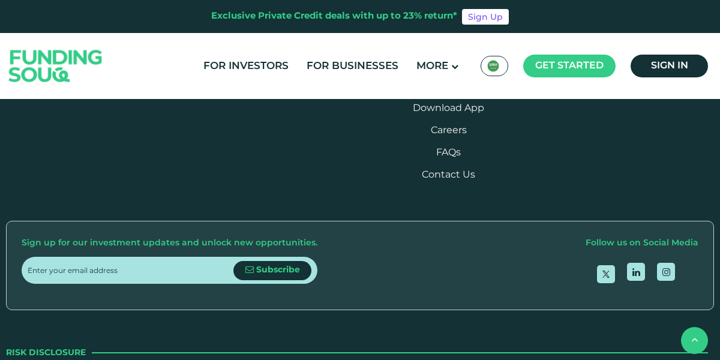
scroll to position [891, 0]
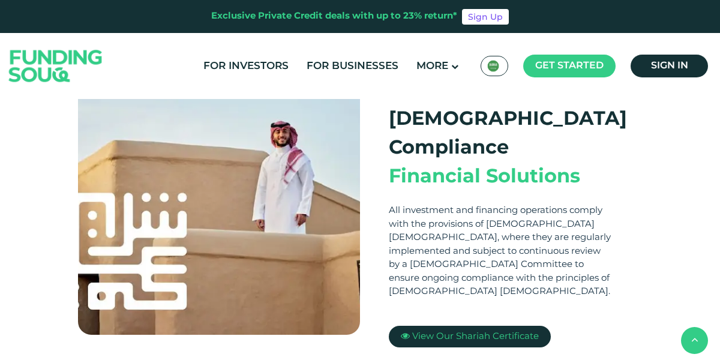
scroll to position [387, 0]
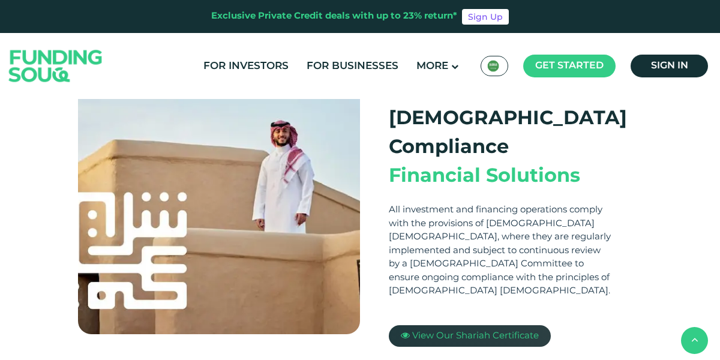
click at [416, 332] on span "View Our Shariah Certificate" at bounding box center [475, 336] width 127 height 8
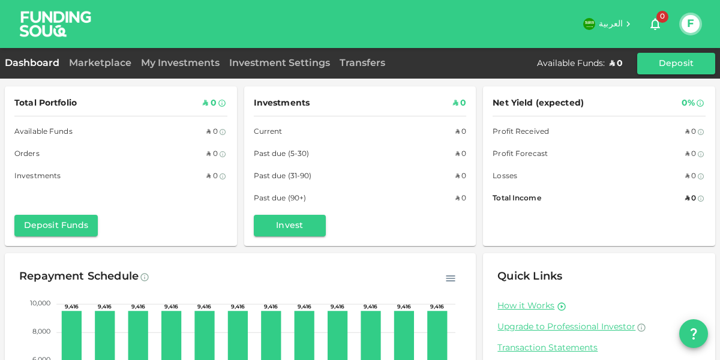
scroll to position [91, 0]
